Goal: Task Accomplishment & Management: Use online tool/utility

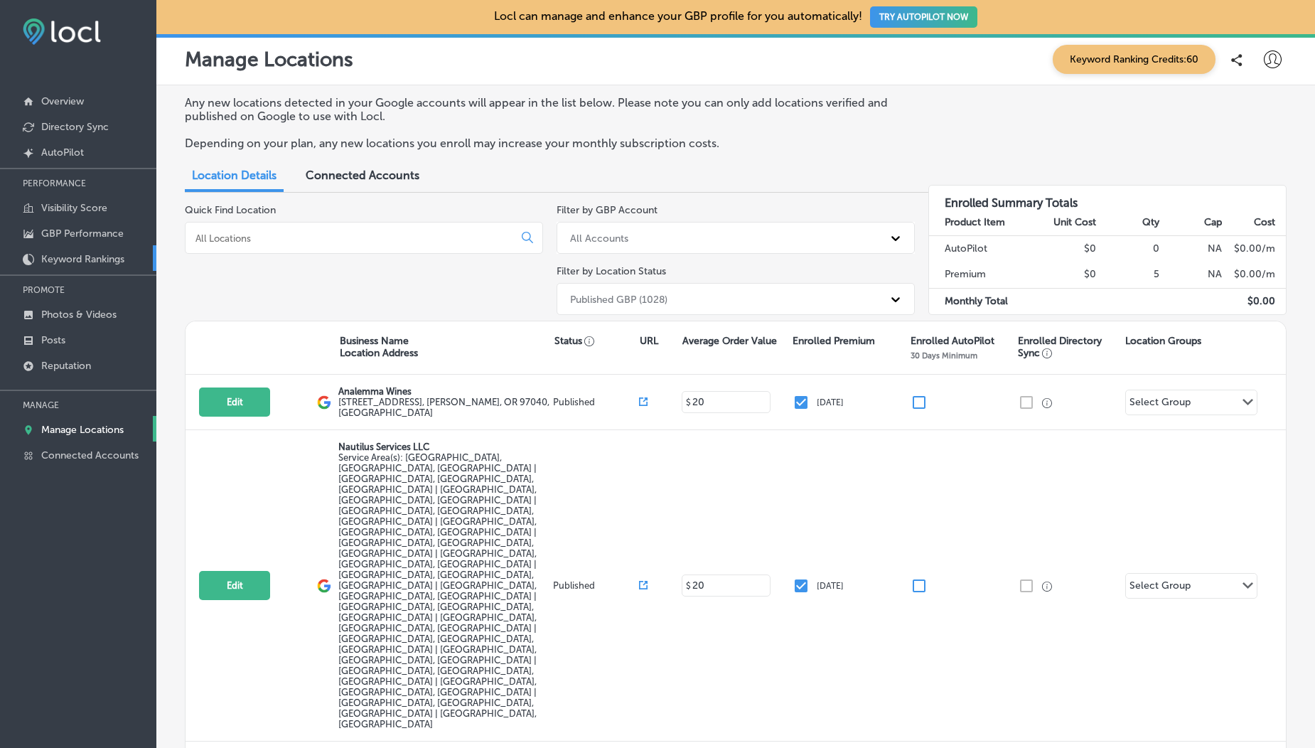
click at [97, 264] on p "Keyword Rankings" at bounding box center [82, 259] width 83 height 12
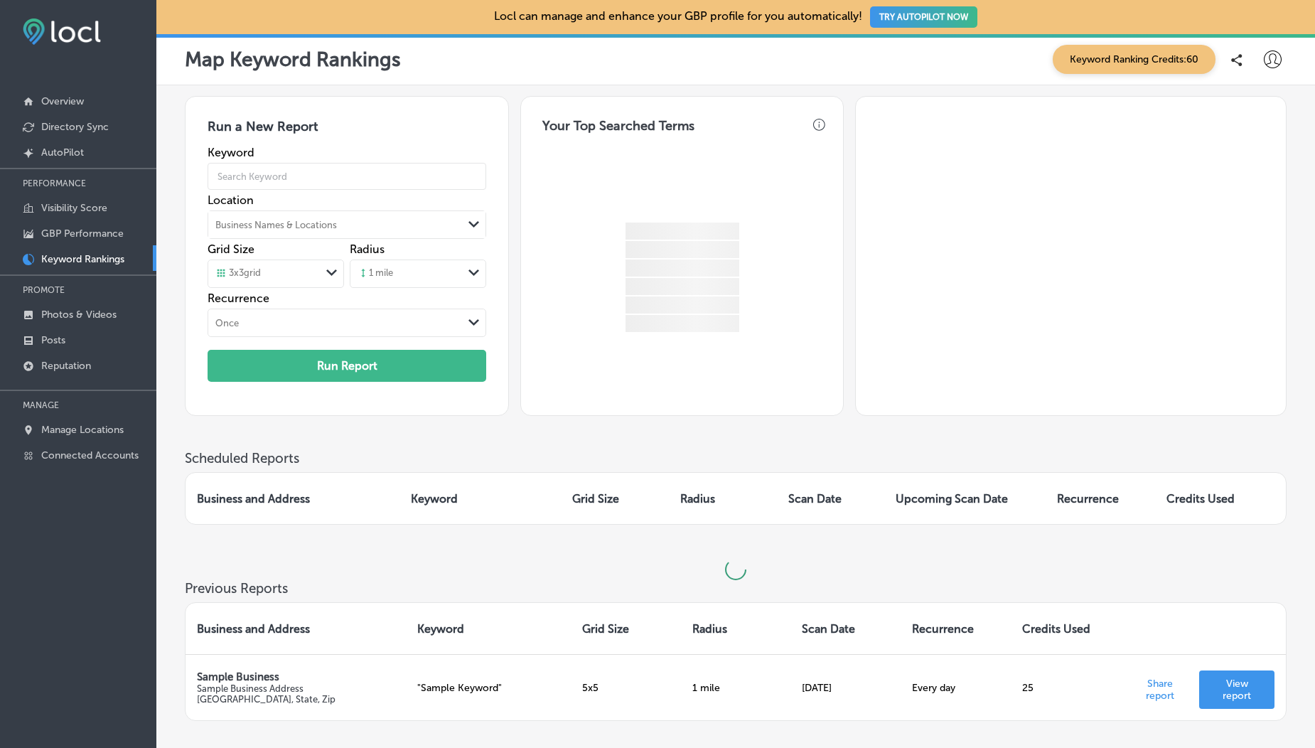
click at [311, 230] on div "Business Names & Locations" at bounding box center [276, 225] width 122 height 11
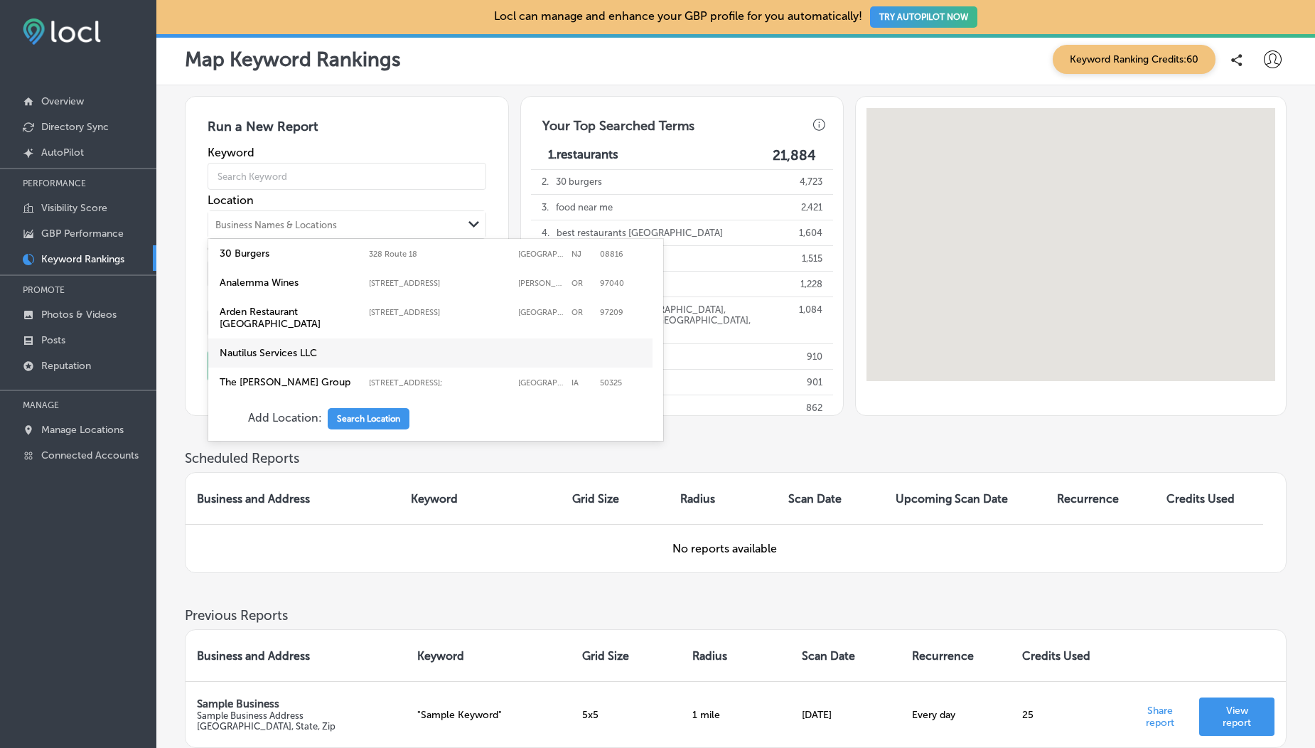
click at [325, 344] on label "Nautilus Services LLC" at bounding box center [430, 353] width 427 height 18
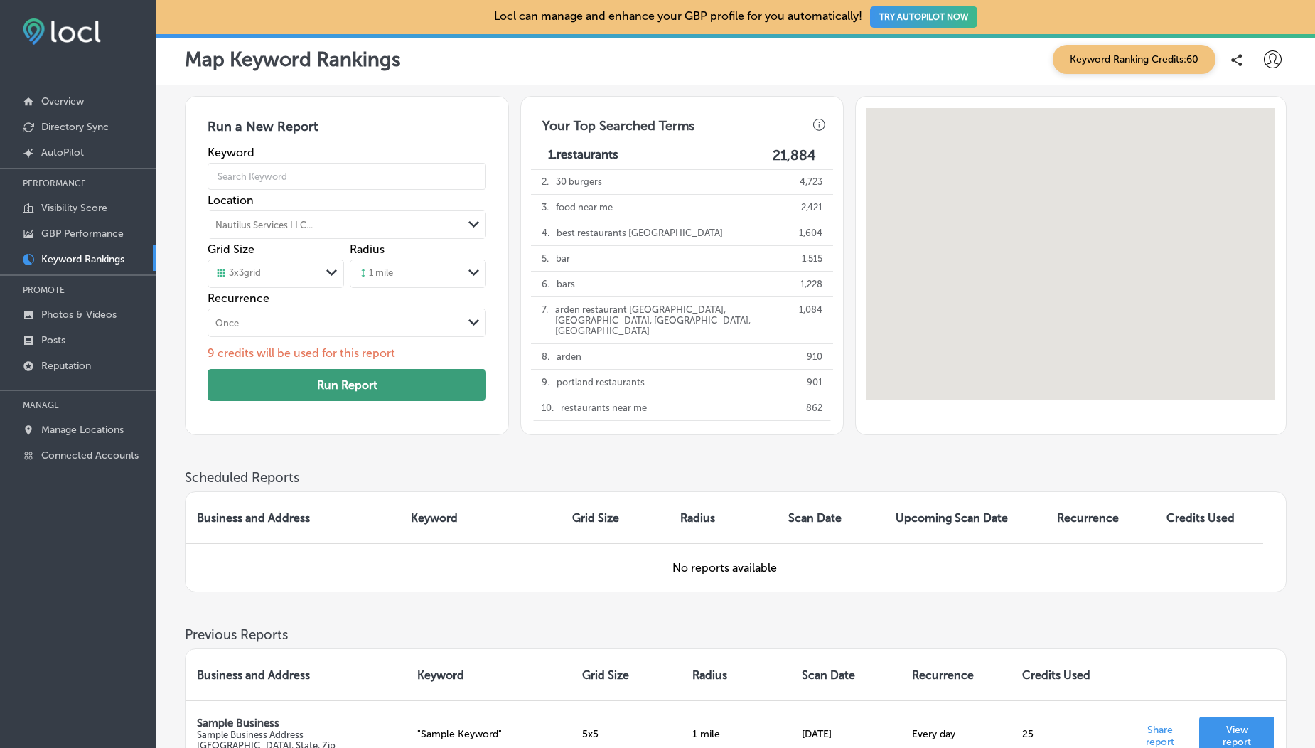
click at [338, 391] on button "Run Report" at bounding box center [346, 385] width 279 height 32
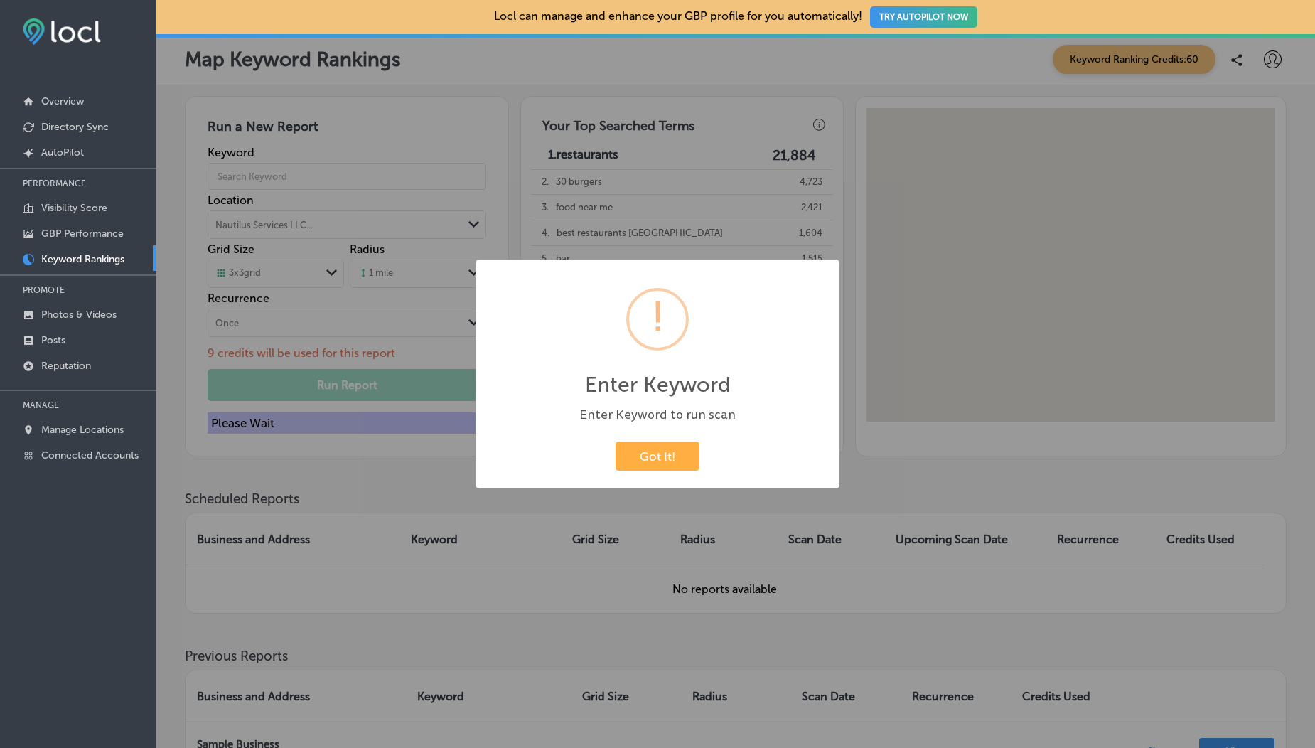
click at [645, 439] on div "Got It! Cancel" at bounding box center [657, 456] width 335 height 37
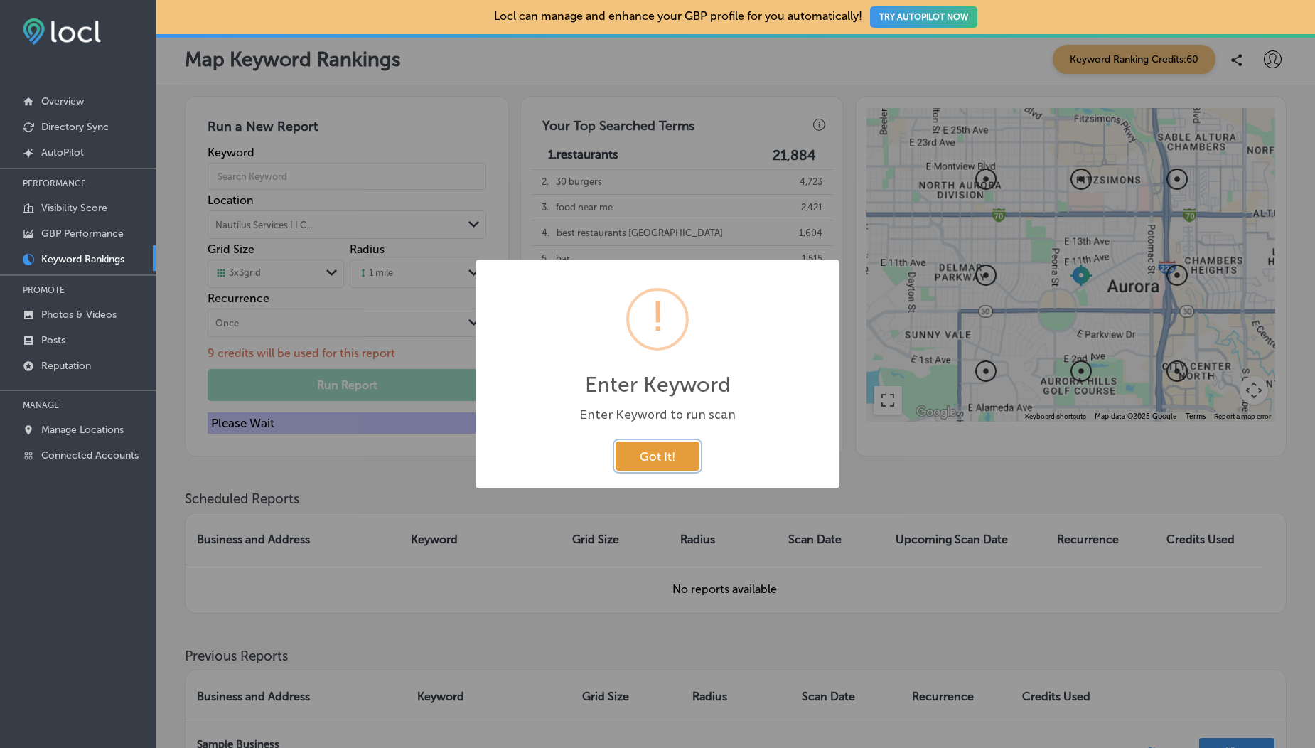
click at [672, 467] on button "Got It!" at bounding box center [657, 455] width 84 height 29
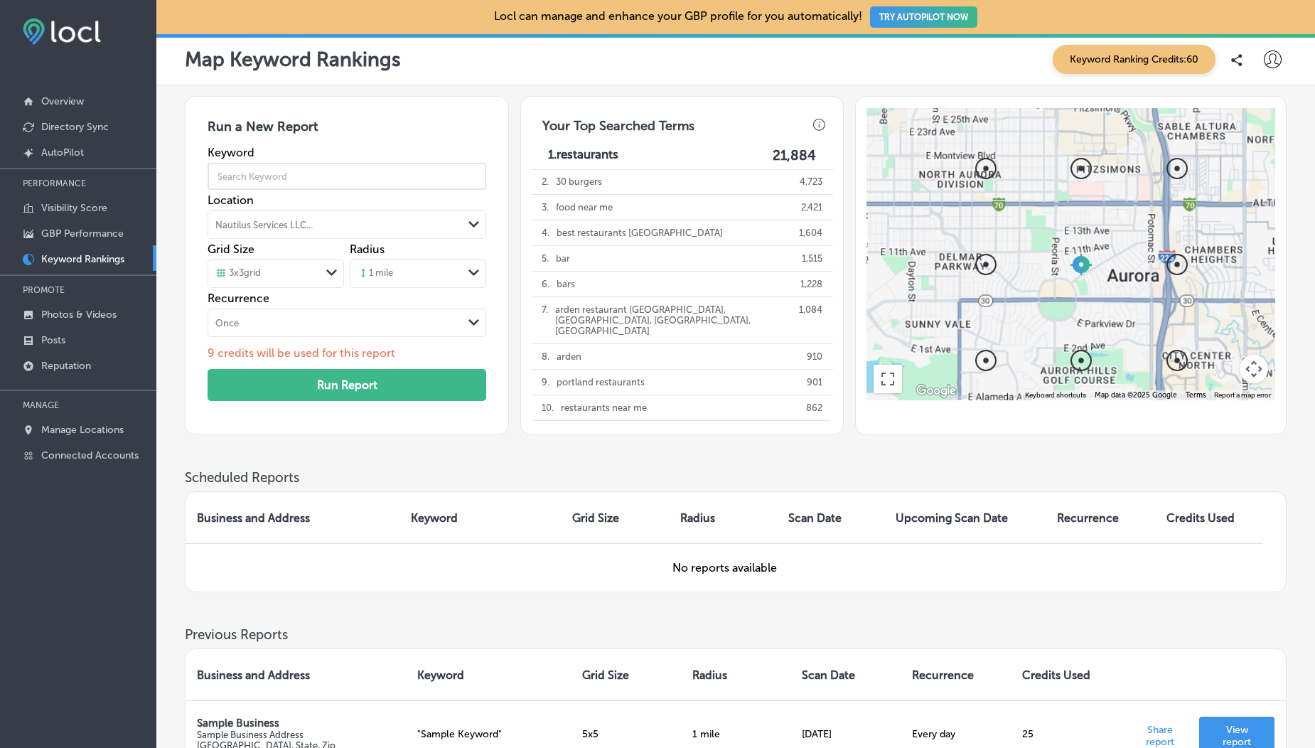
click at [334, 186] on input "text" at bounding box center [346, 176] width 279 height 40
type input "Hair"
click at [380, 373] on button "Run Report" at bounding box center [346, 385] width 279 height 32
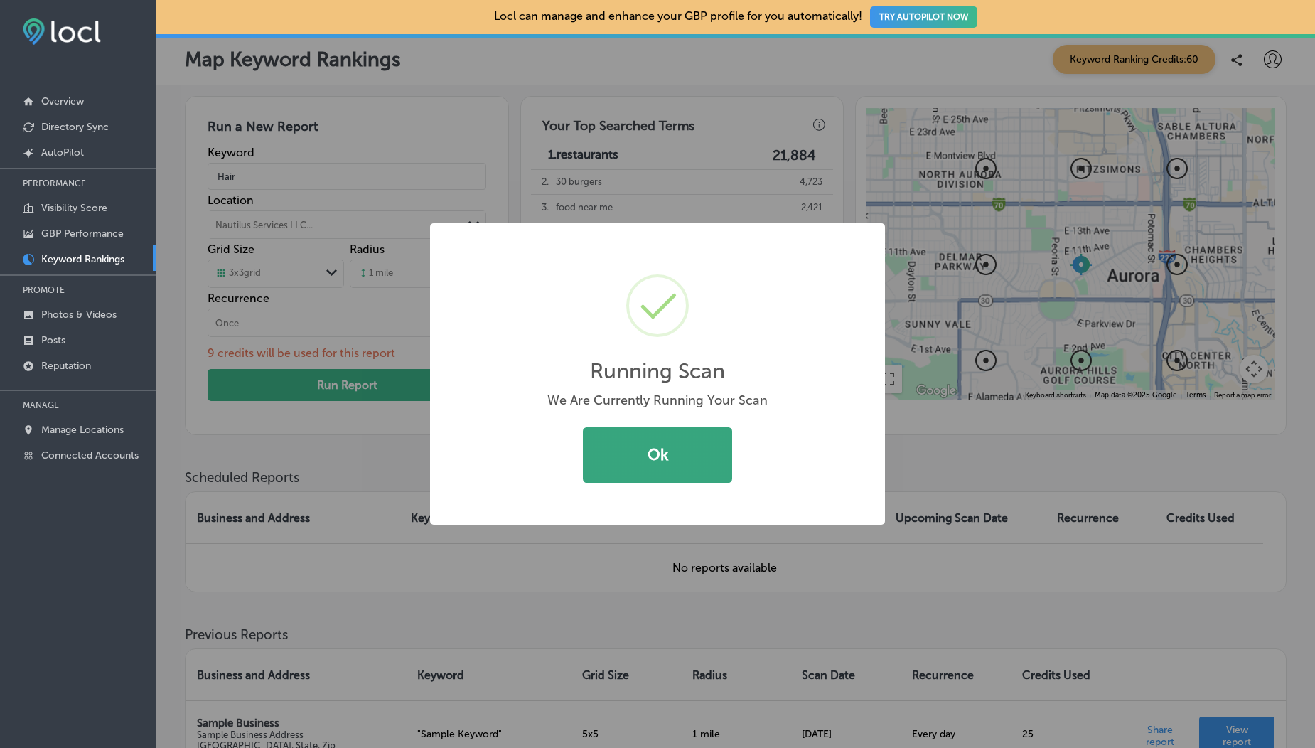
click at [637, 466] on button "Ok" at bounding box center [657, 454] width 149 height 55
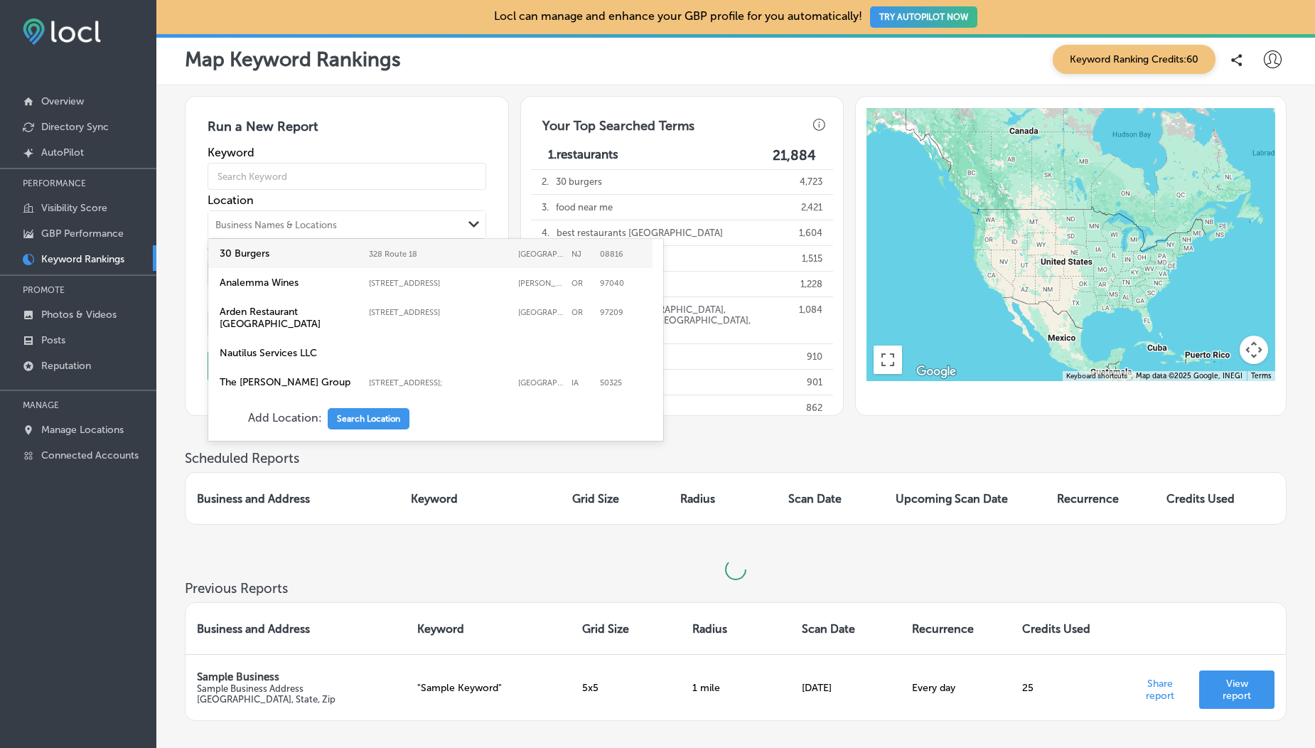
click at [286, 224] on div "Business Names & Locations" at bounding box center [276, 225] width 122 height 11
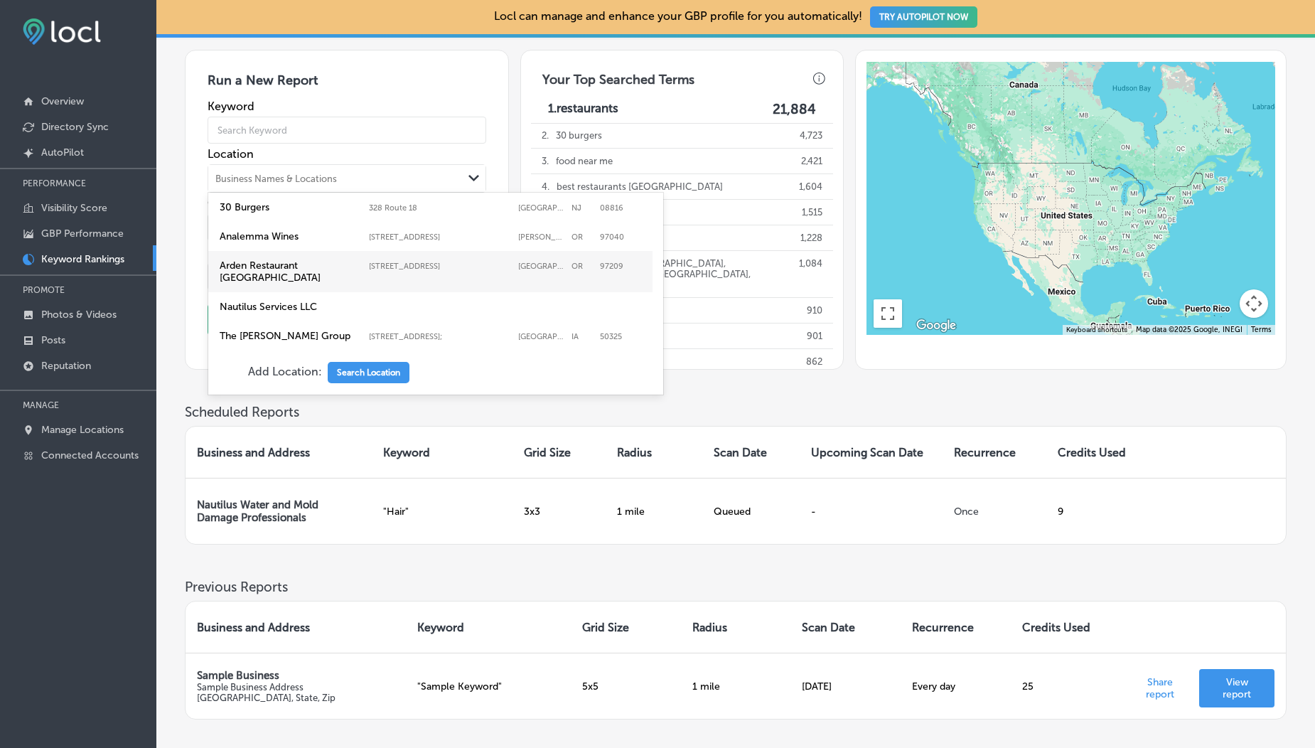
scroll to position [16, 0]
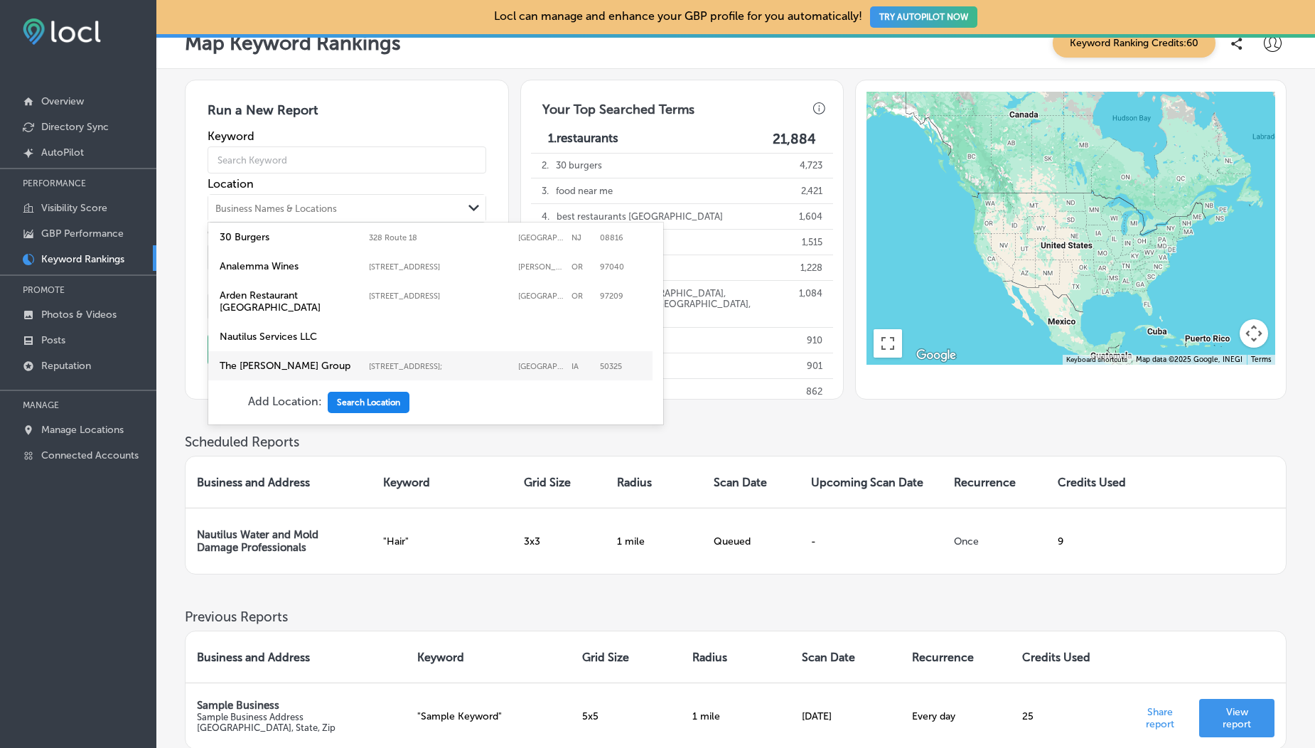
click at [348, 392] on button "Search Location" at bounding box center [369, 402] width 82 height 21
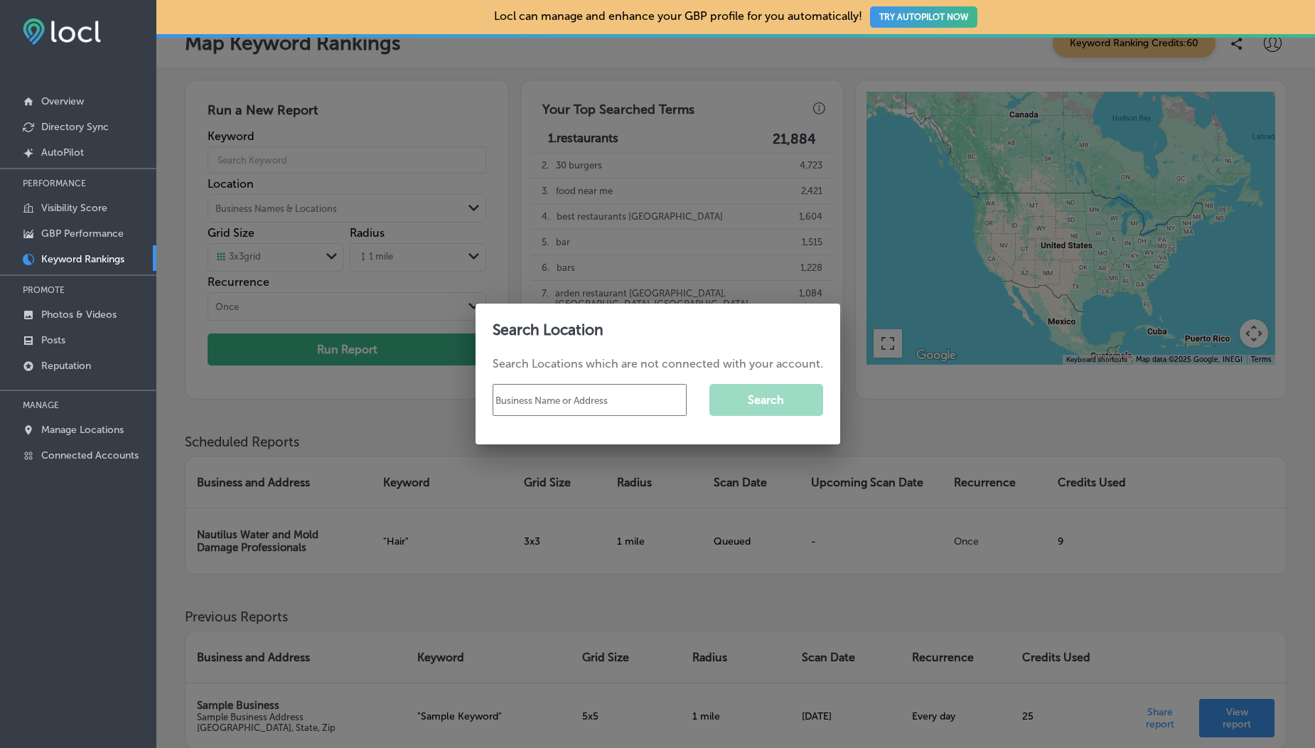
click at [546, 401] on input "text" at bounding box center [589, 400] width 194 height 32
type input "Roof Repair [US_STATE]"
click at [775, 401] on button "Search" at bounding box center [766, 400] width 114 height 32
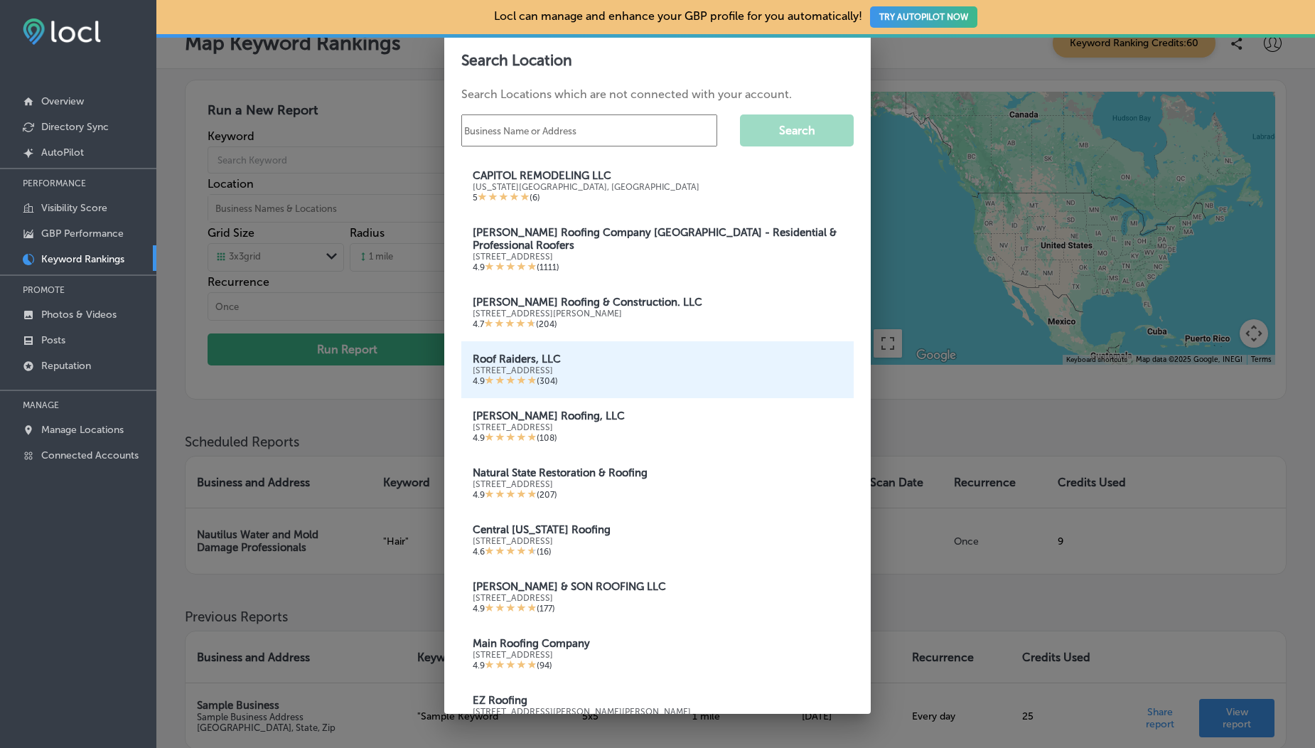
click at [691, 365] on div "[STREET_ADDRESS]" at bounding box center [658, 370] width 370 height 10
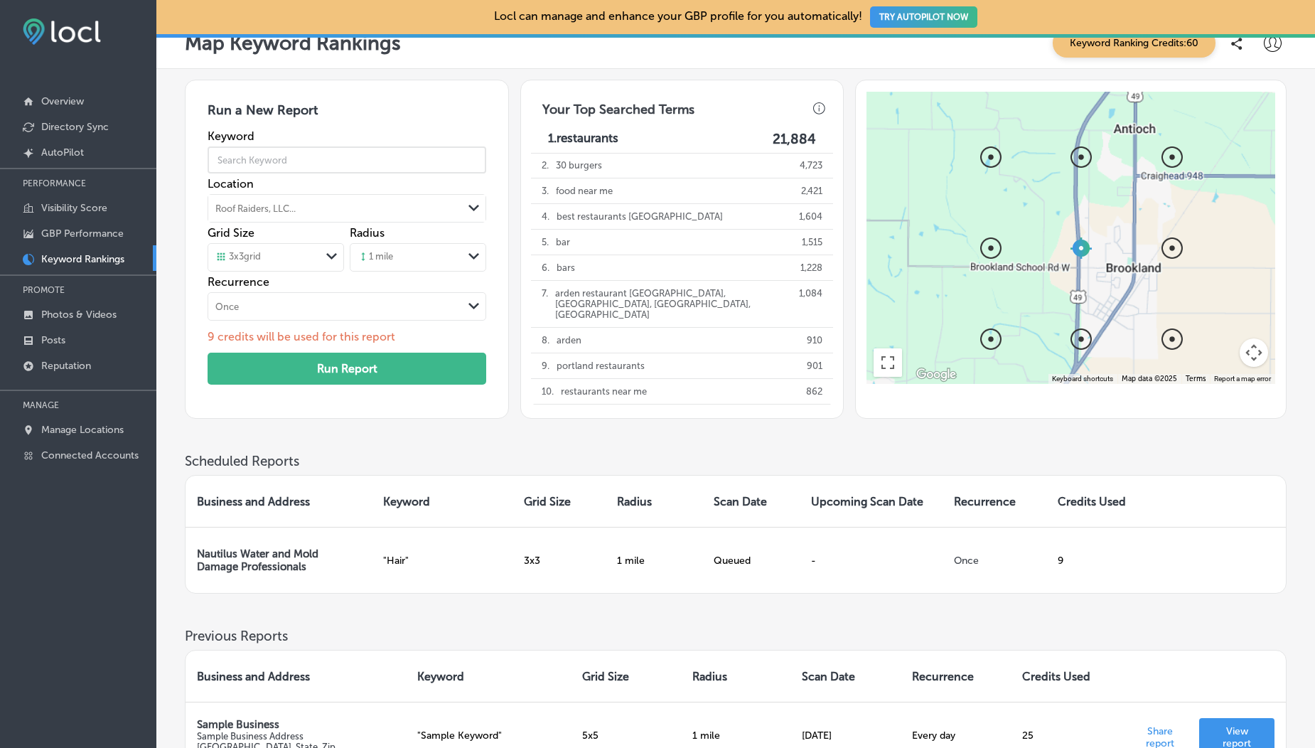
click at [313, 151] on input "text" at bounding box center [346, 160] width 279 height 40
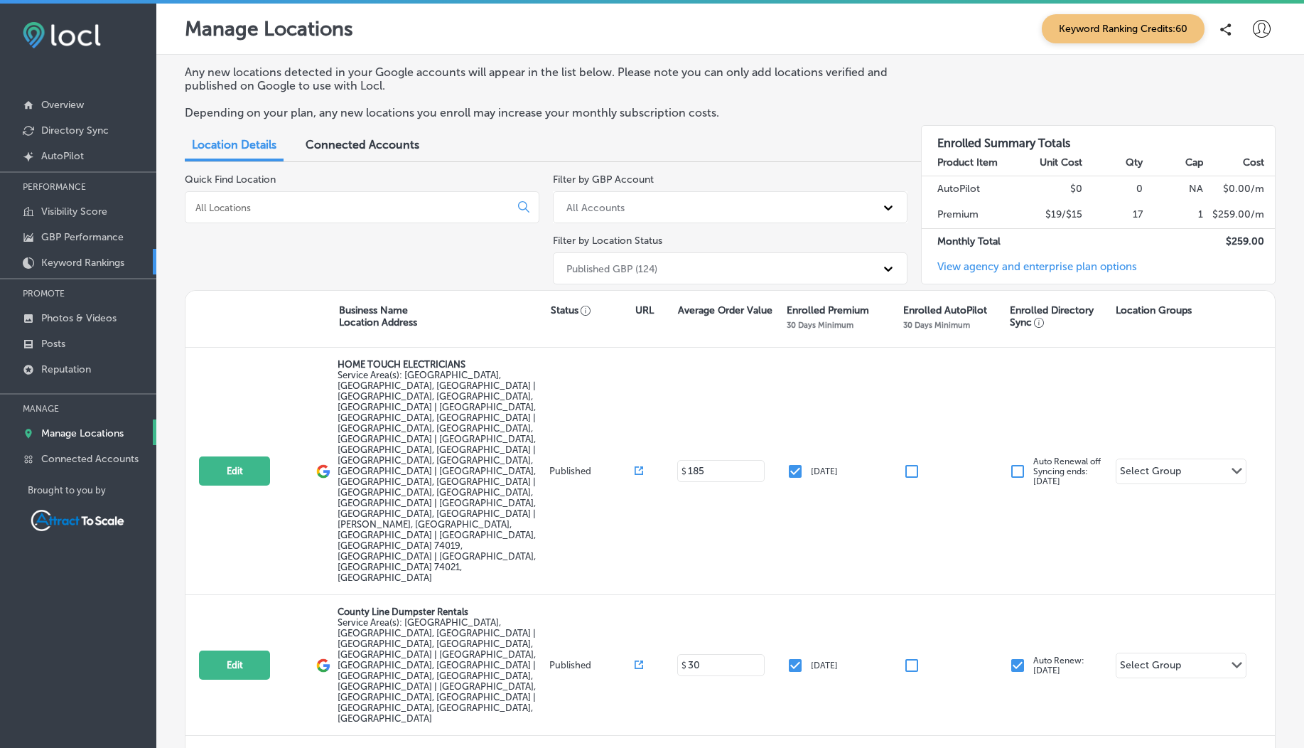
click at [43, 258] on p "Keyword Rankings" at bounding box center [82, 263] width 83 height 12
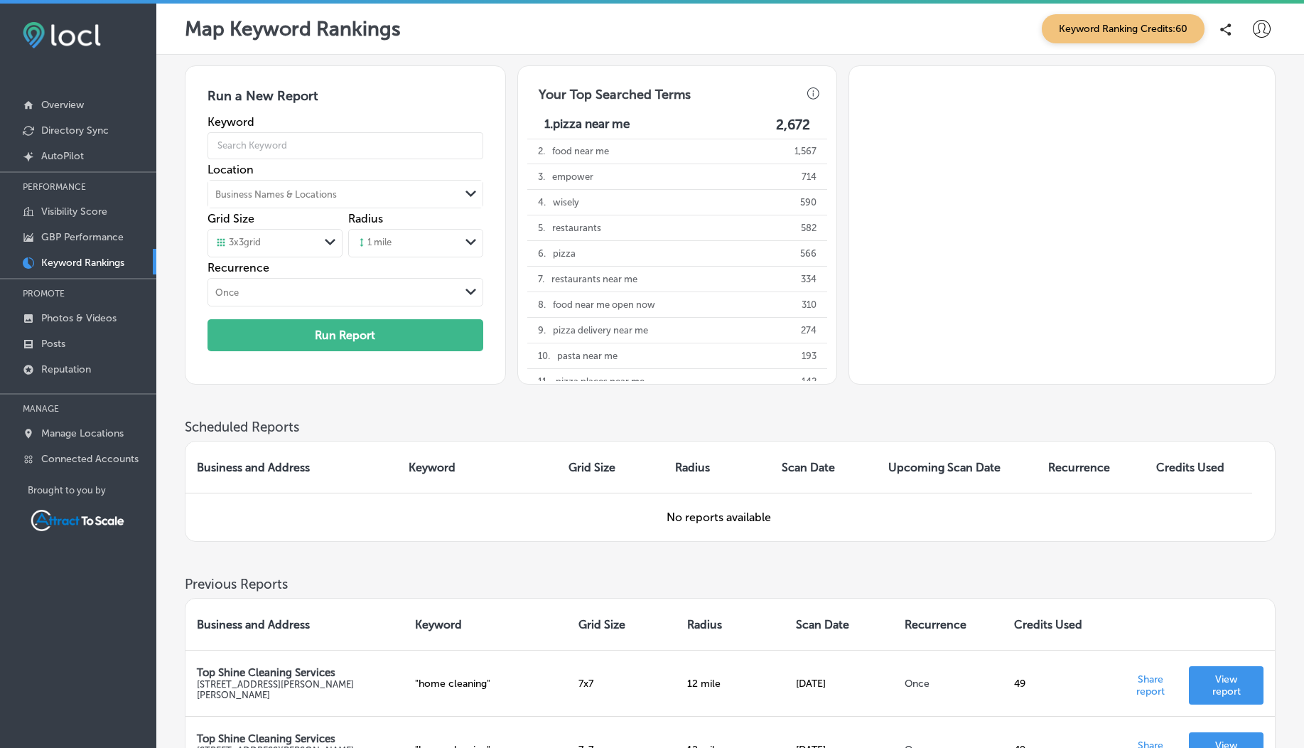
click at [295, 200] on div "Business Names & Locations" at bounding box center [334, 193] width 252 height 21
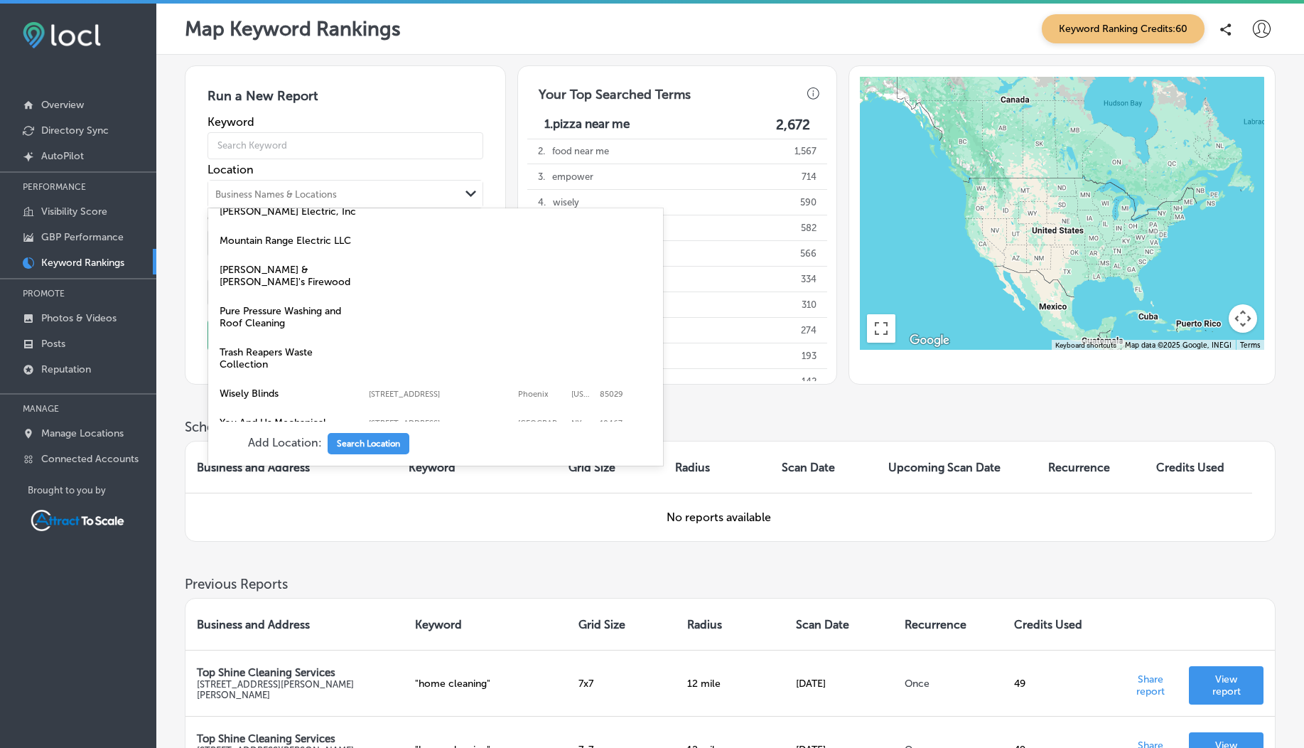
scroll to position [327, 0]
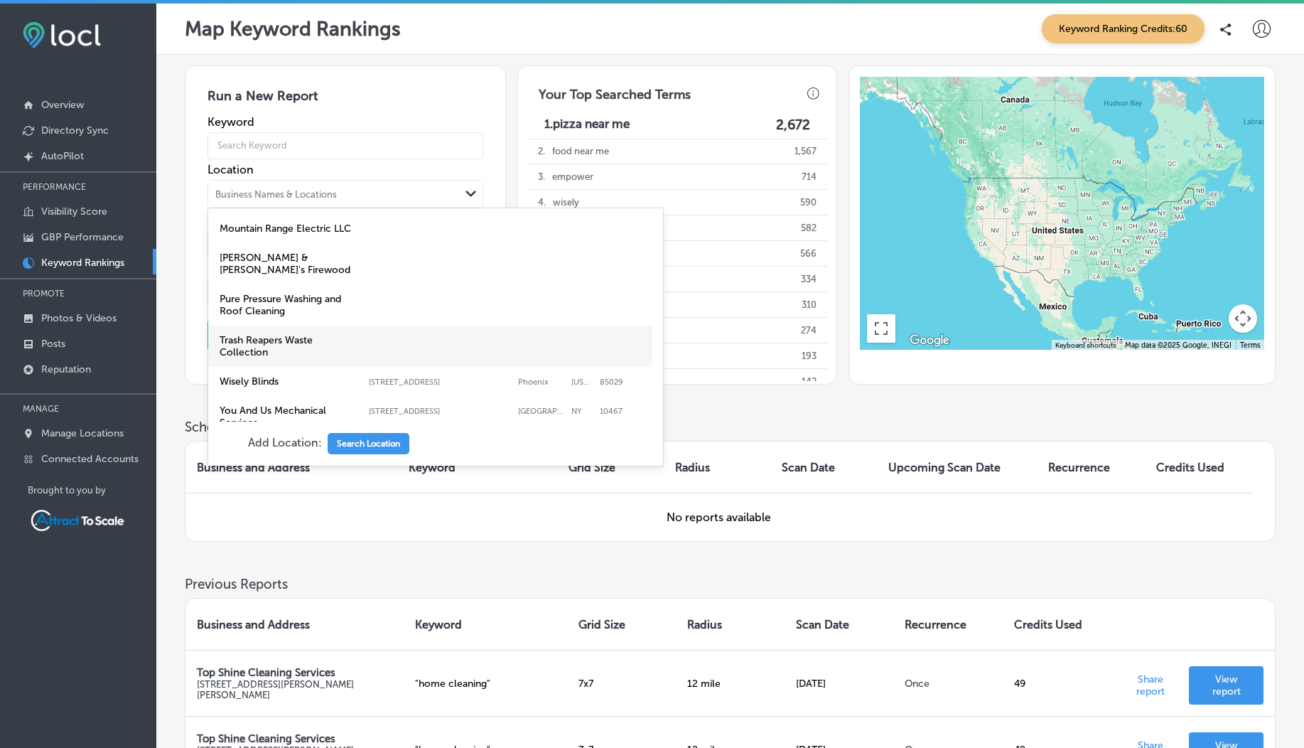
click at [298, 334] on label "Trash Reapers Waste Collection" at bounding box center [291, 346] width 142 height 24
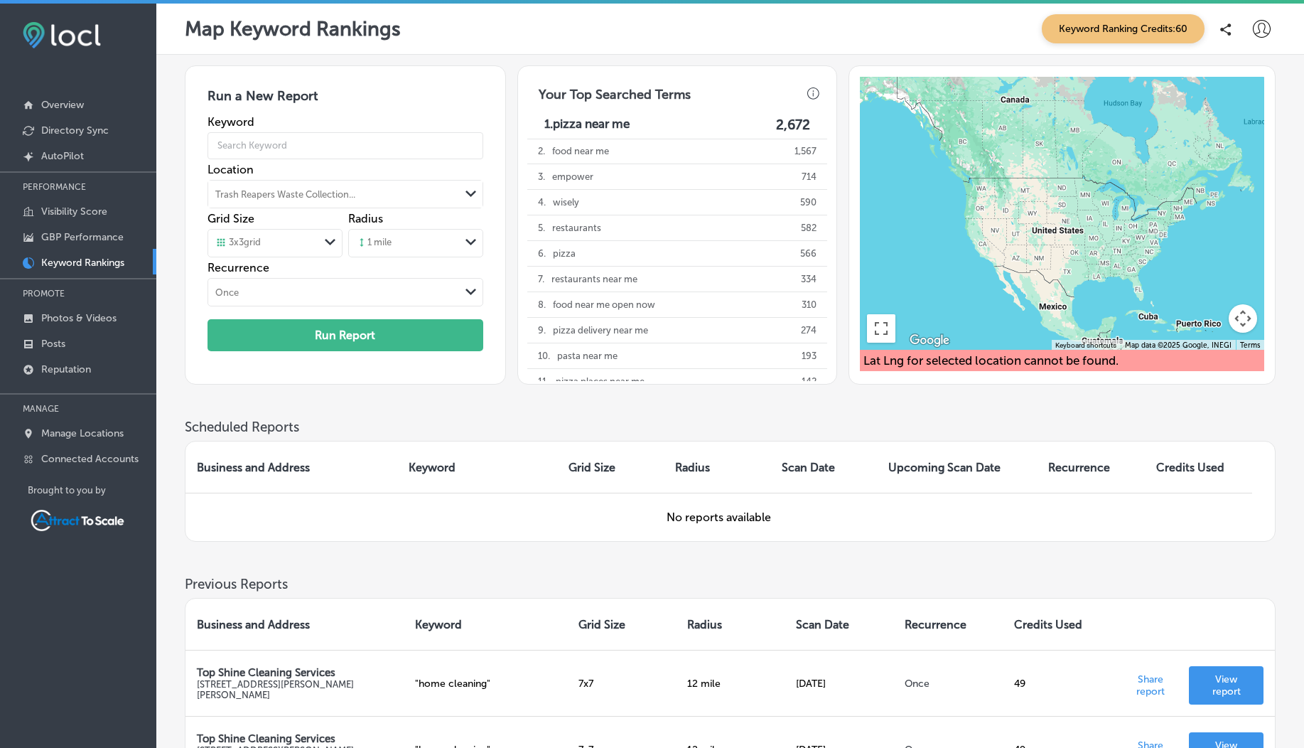
click at [285, 197] on div "Trash Reapers Waste Collection..." at bounding box center [285, 193] width 140 height 11
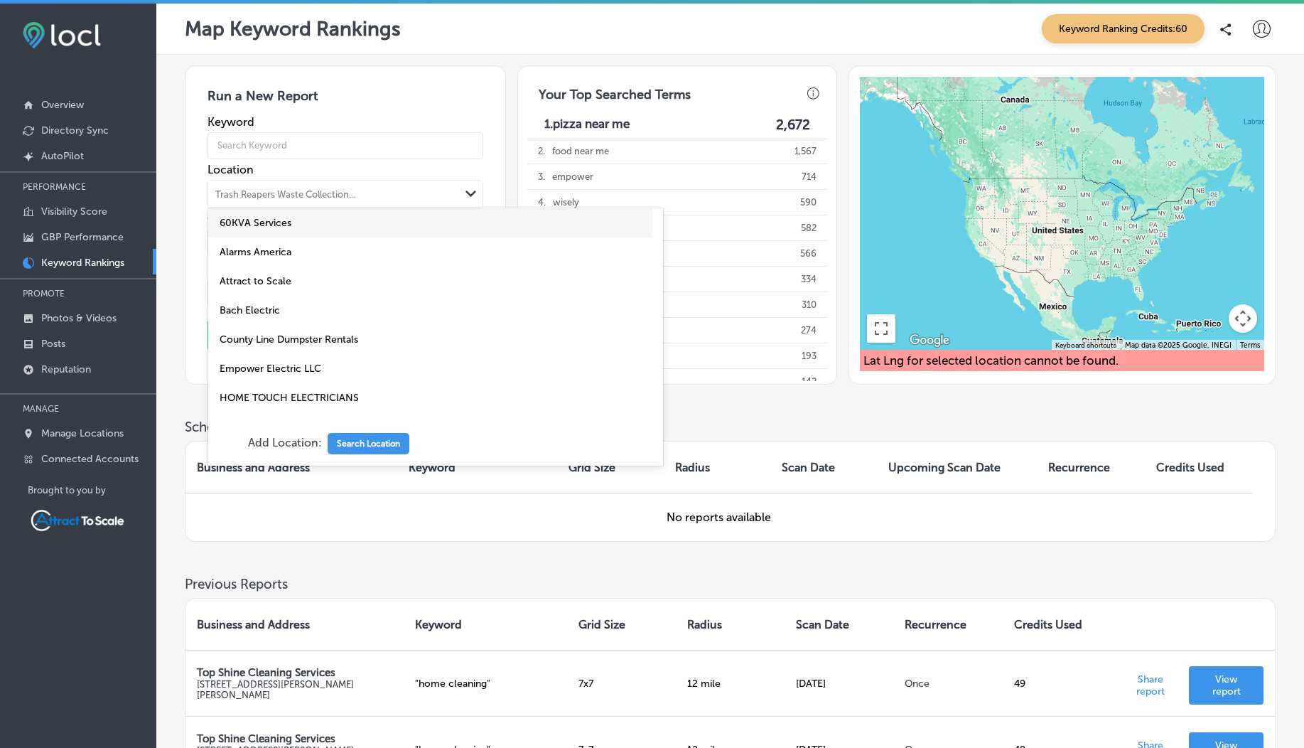
click at [285, 197] on div "Trash Reapers Waste Collection..." at bounding box center [285, 193] width 140 height 11
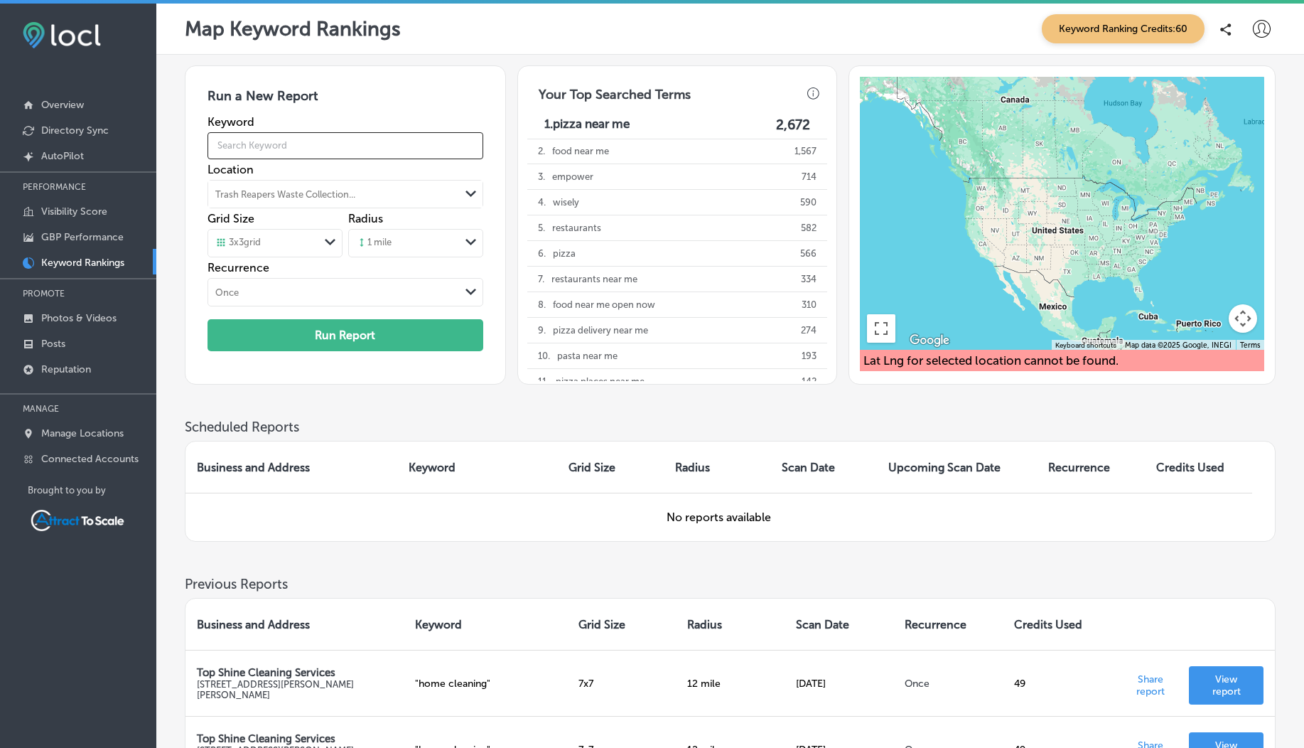
click at [246, 144] on input "text" at bounding box center [345, 146] width 276 height 40
type input "trash service"
click at [396, 417] on div "Run a New Report Keyword trash service Location Trash Reapers Waste Collection.…" at bounding box center [730, 241] width 1091 height 353
click at [279, 200] on div "Trash Reapers Waste Collection..." at bounding box center [334, 193] width 252 height 21
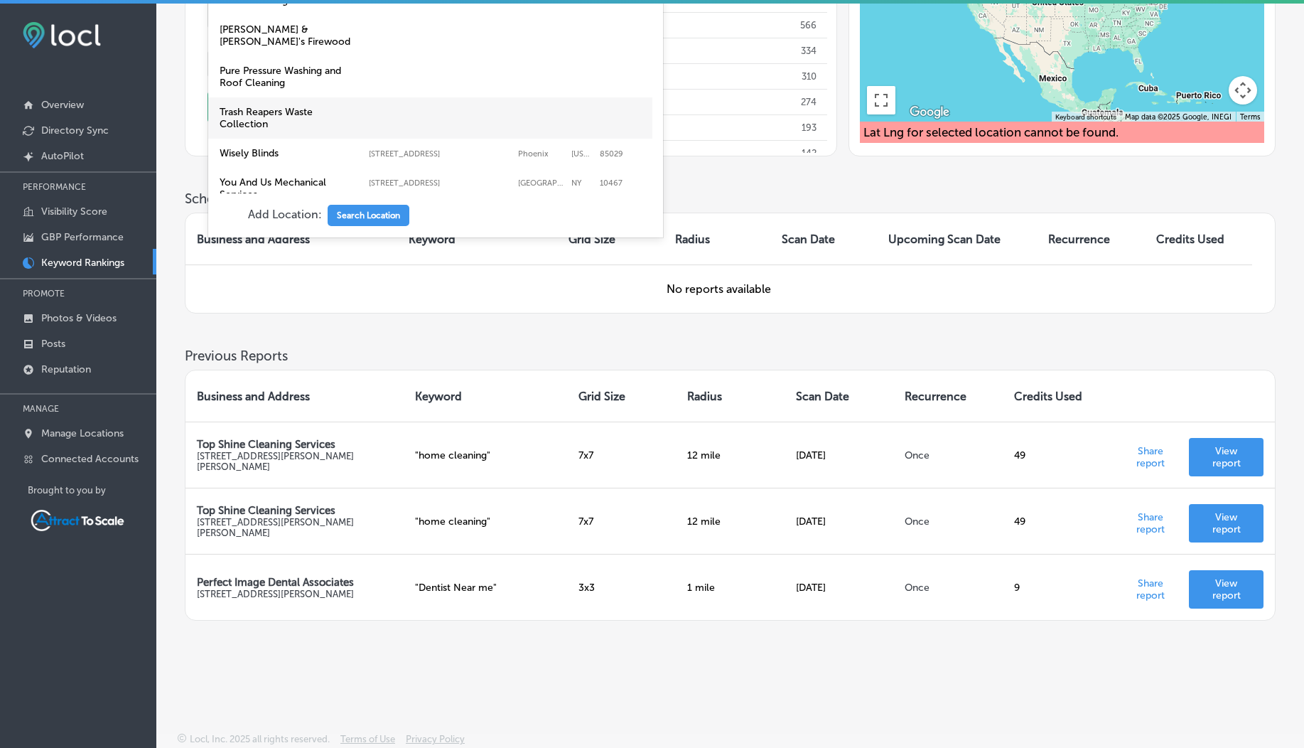
scroll to position [33, 0]
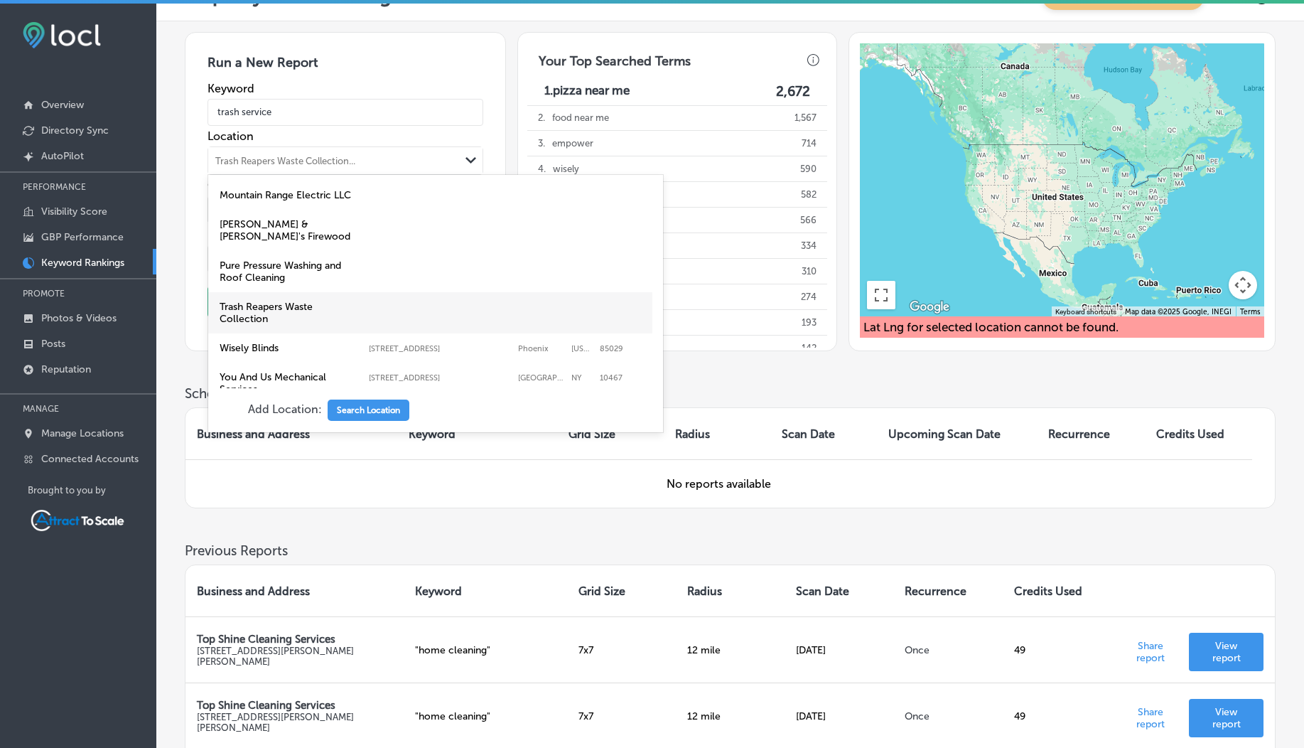
click at [276, 301] on label "Trash Reapers Waste Collection" at bounding box center [291, 313] width 142 height 24
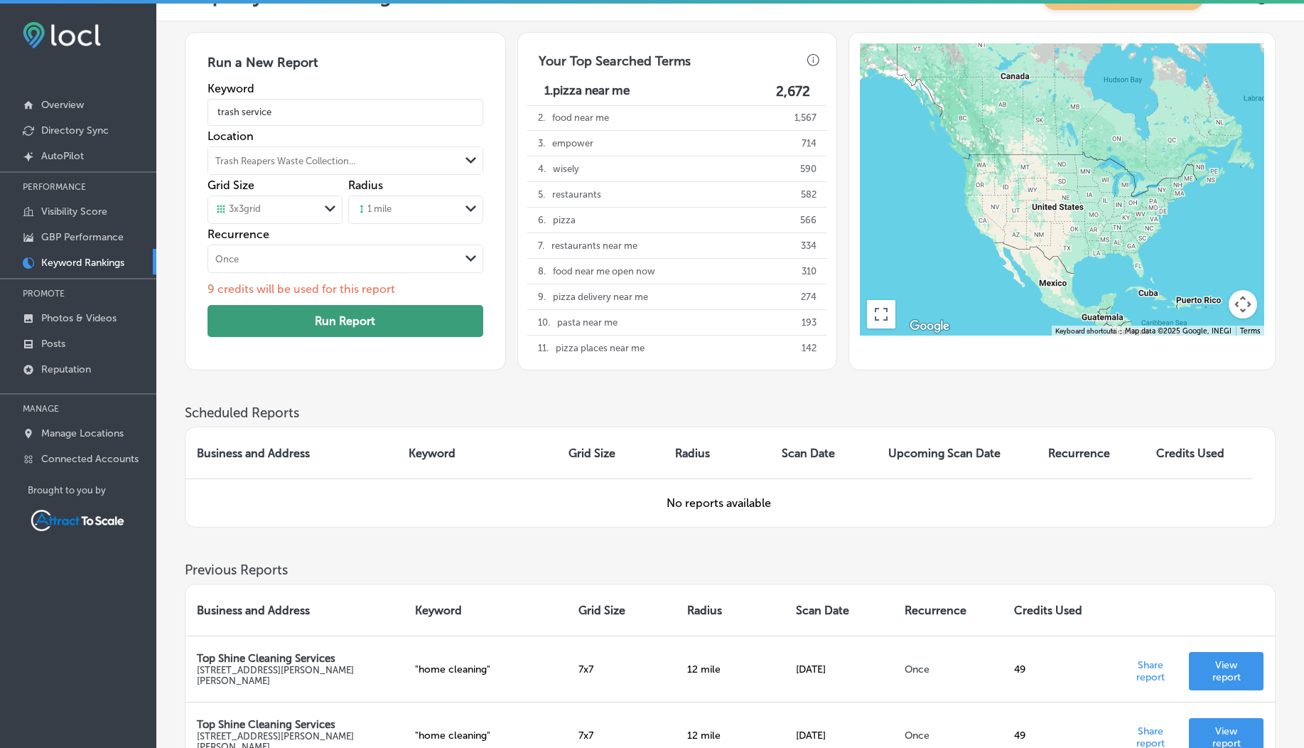
click at [333, 330] on button "Run Report" at bounding box center [345, 321] width 276 height 32
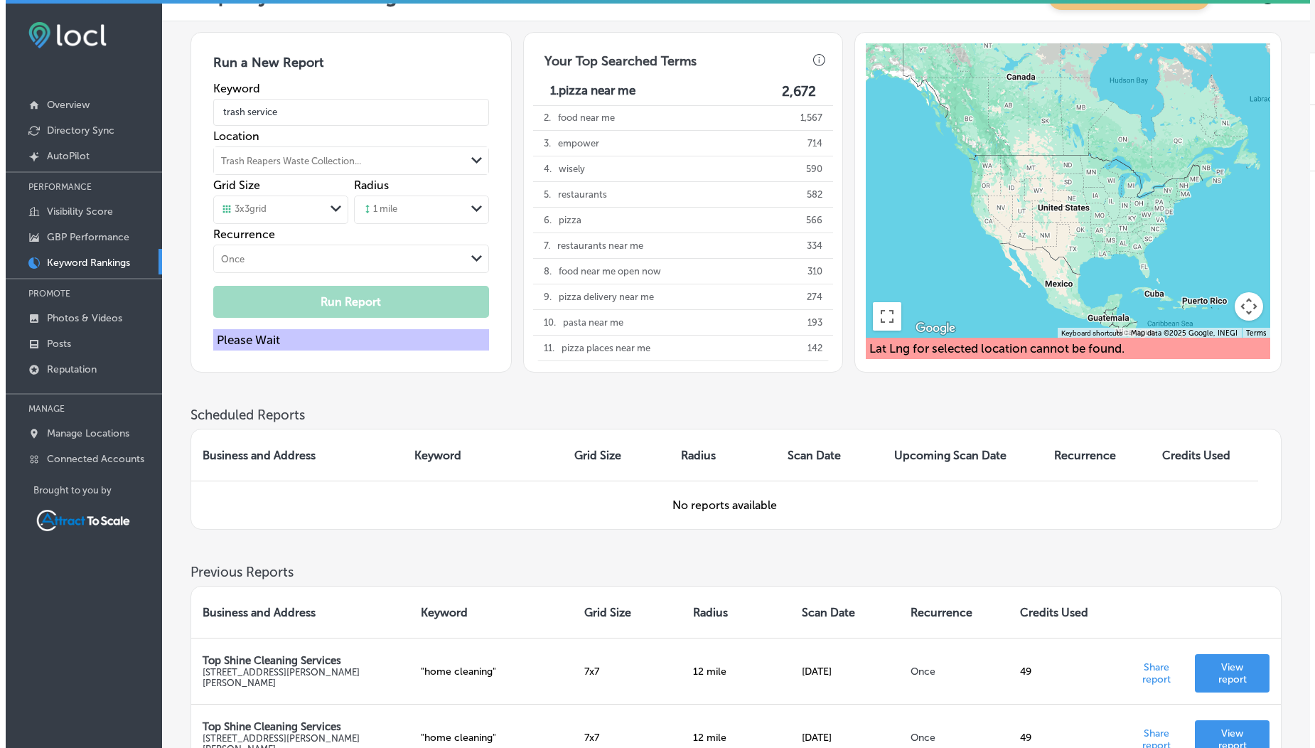
scroll to position [0, 0]
